Goal: Information Seeking & Learning: Learn about a topic

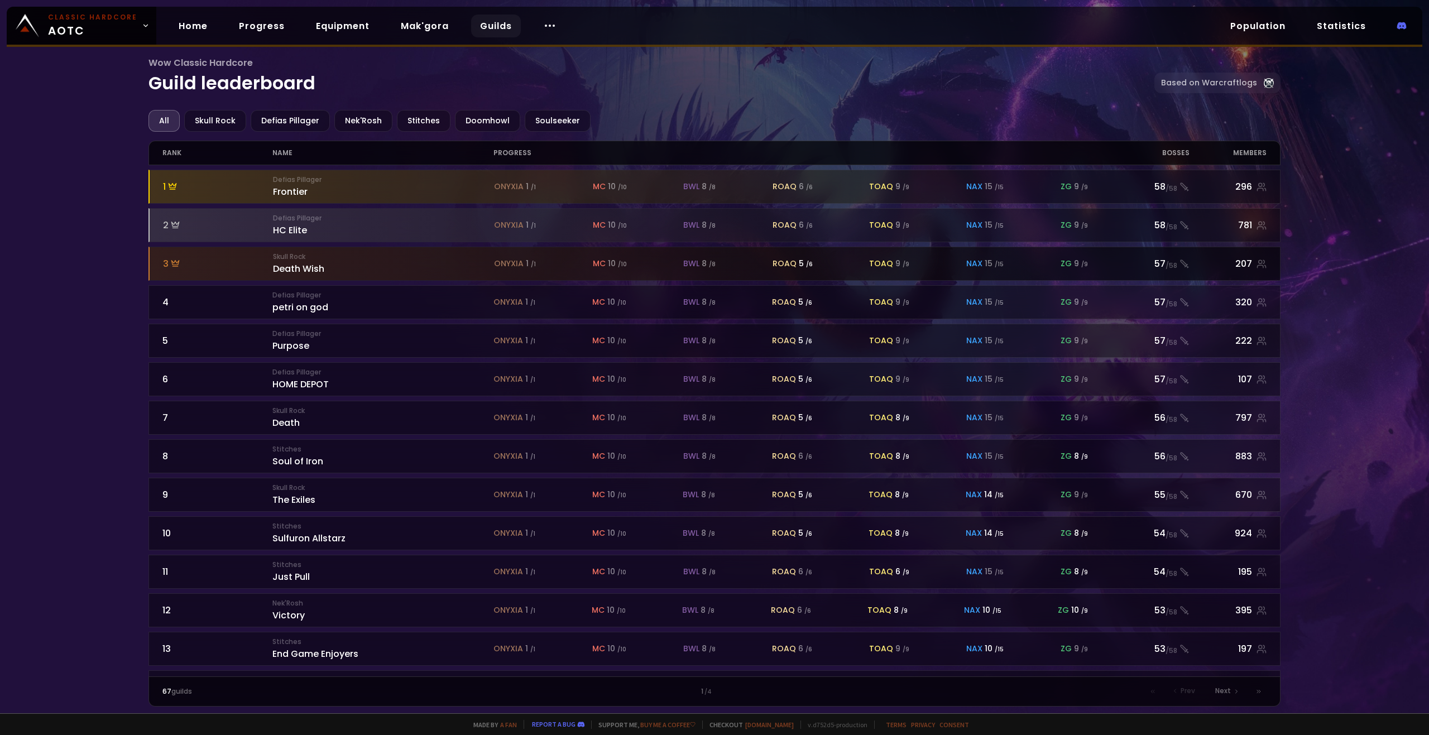
click at [367, 267] on div "Skull Rock Death Wish" at bounding box center [383, 264] width 221 height 24
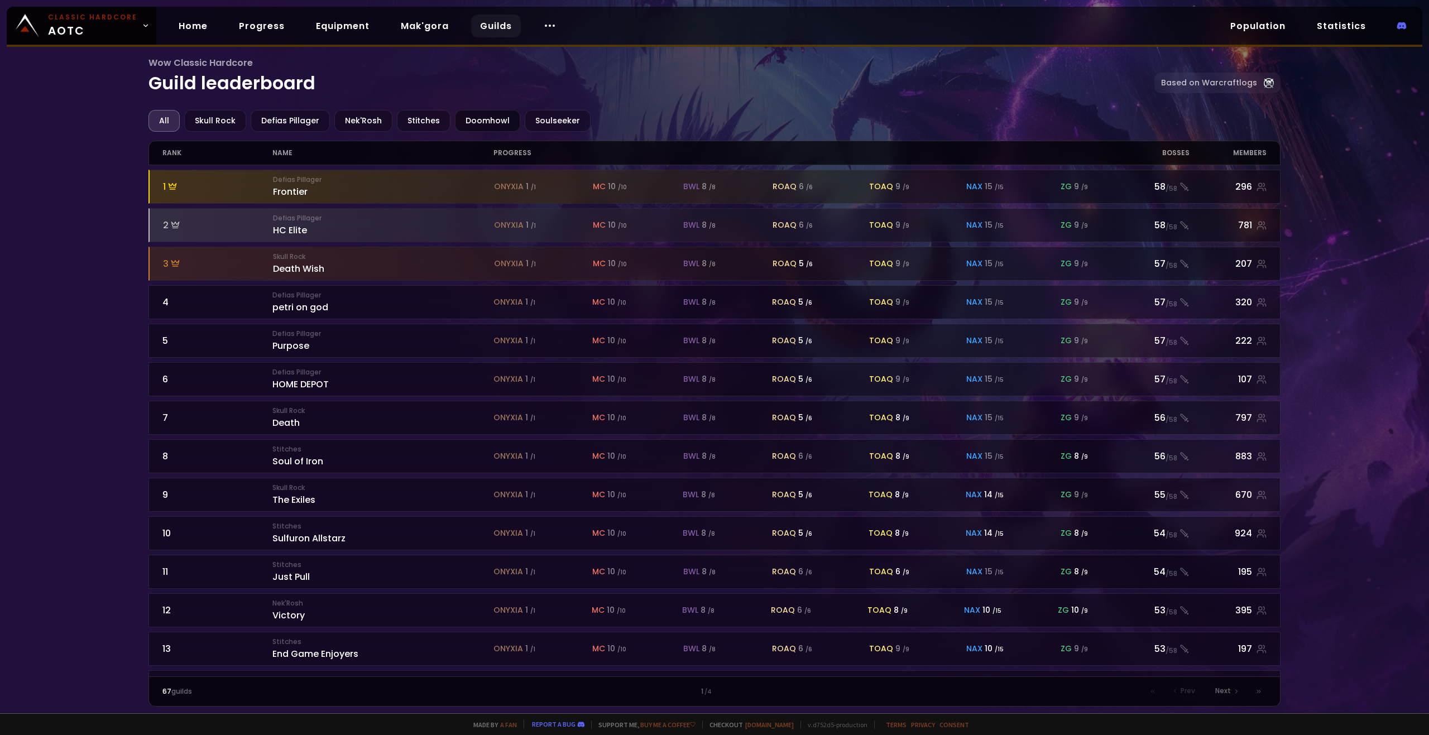
click at [480, 117] on div "Doomhowl" at bounding box center [487, 121] width 65 height 22
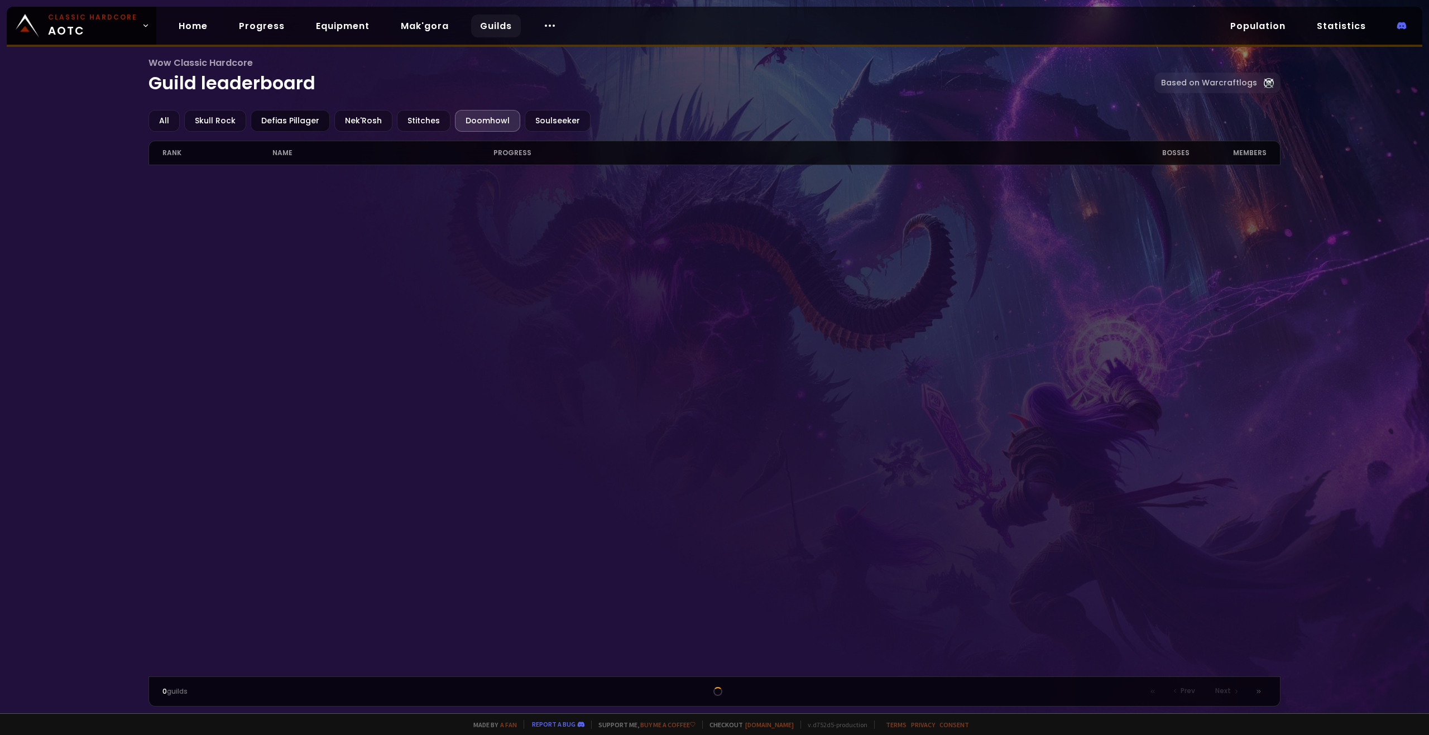
click at [281, 119] on div "Defias Pillager" at bounding box center [290, 121] width 79 height 22
click at [171, 118] on div "All" at bounding box center [163, 121] width 31 height 22
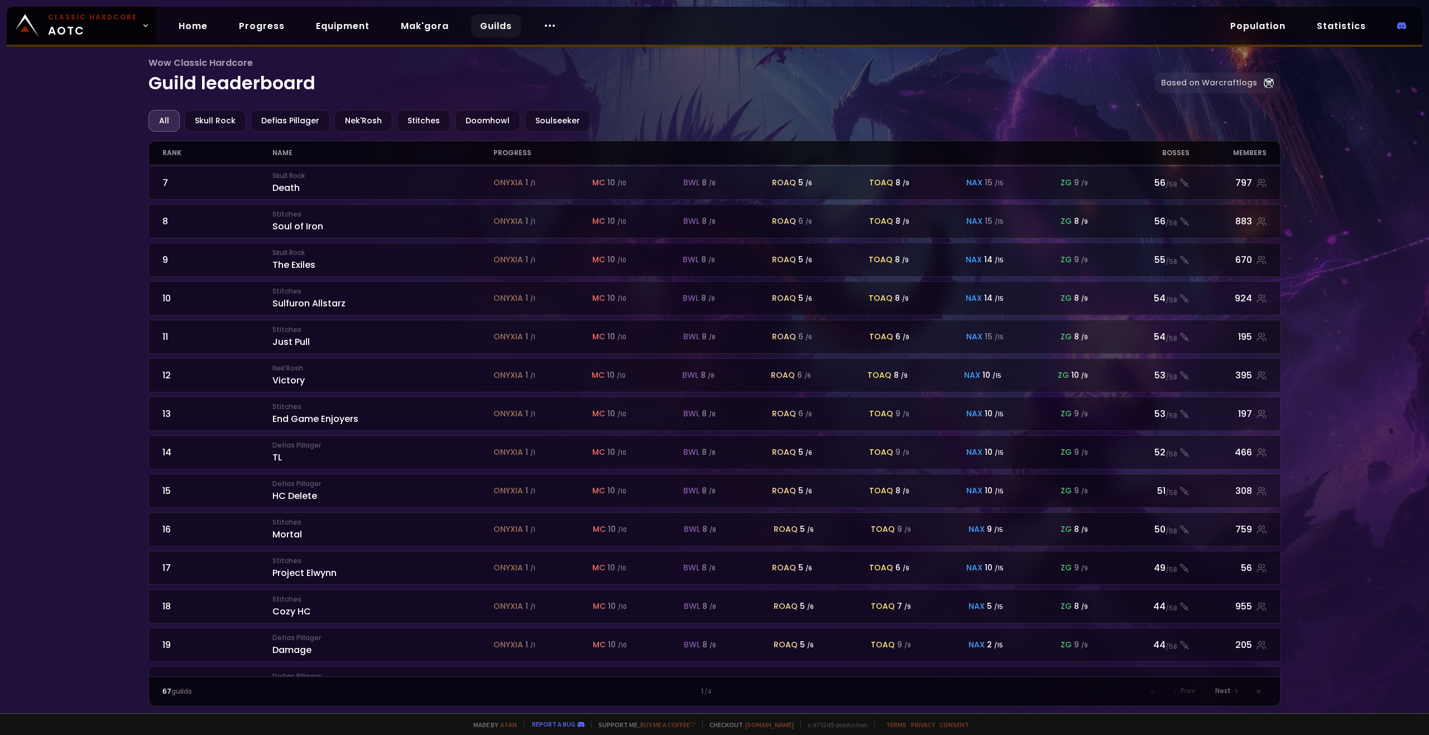
scroll to position [263, 0]
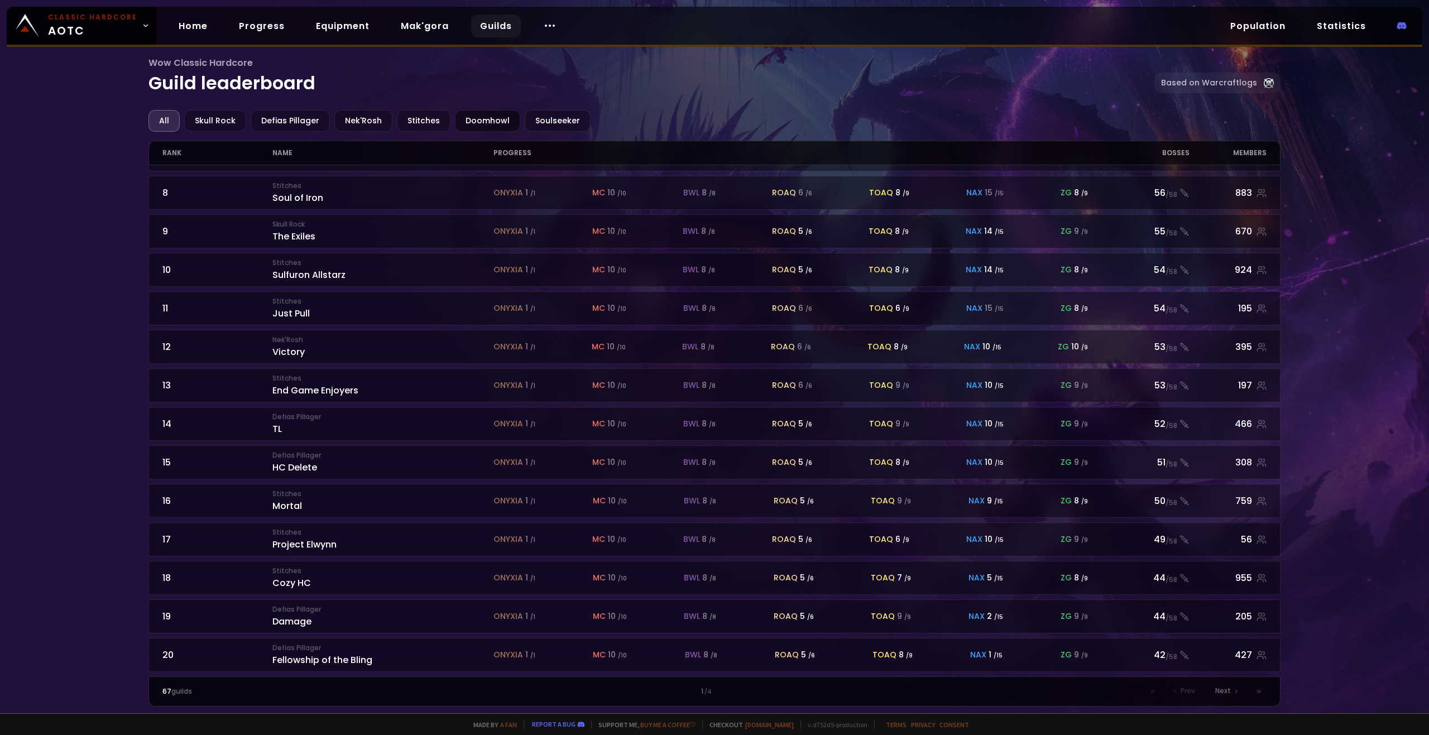
click at [497, 117] on div "Doomhowl" at bounding box center [487, 121] width 65 height 22
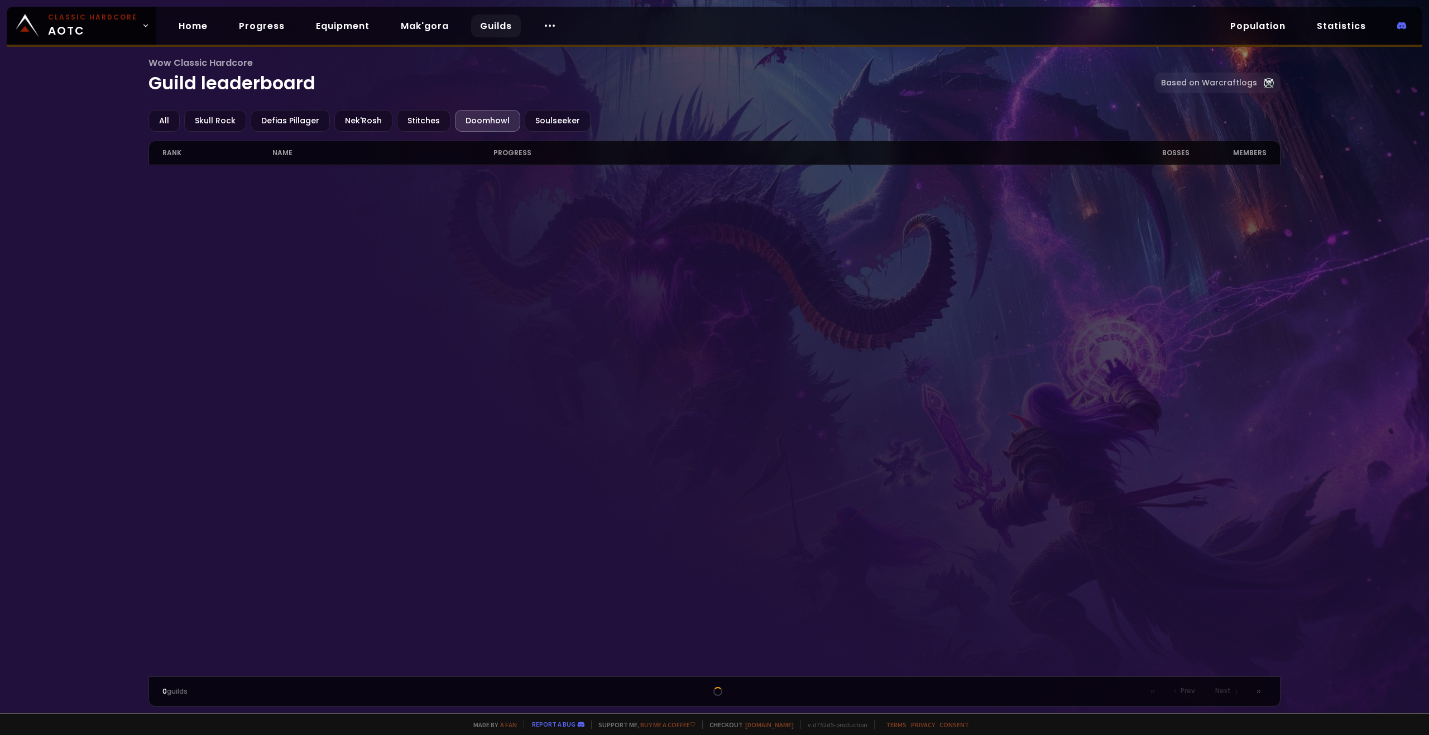
click at [494, 118] on div "Doomhowl" at bounding box center [487, 121] width 65 height 22
drag, startPoint x: 510, startPoint y: 271, endPoint x: 515, endPoint y: 276, distance: 7.5
